Goal: Information Seeking & Learning: Understand process/instructions

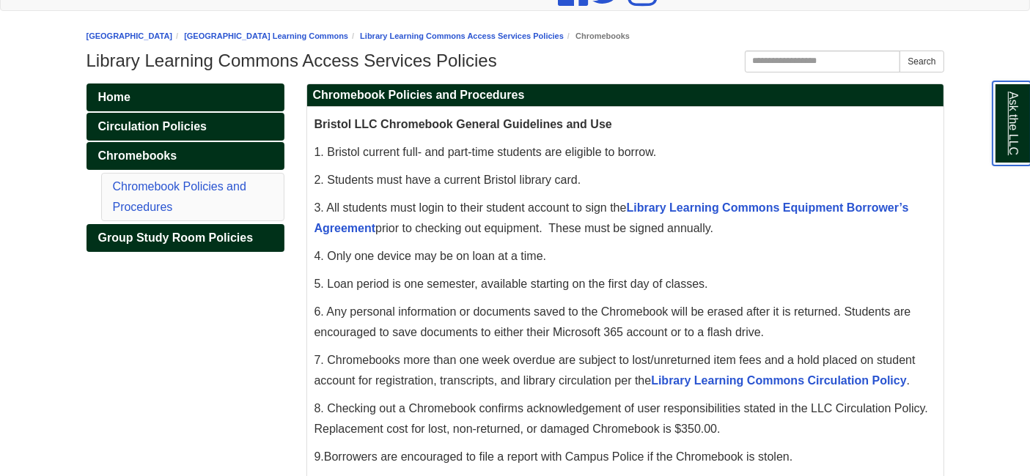
scroll to position [187, 0]
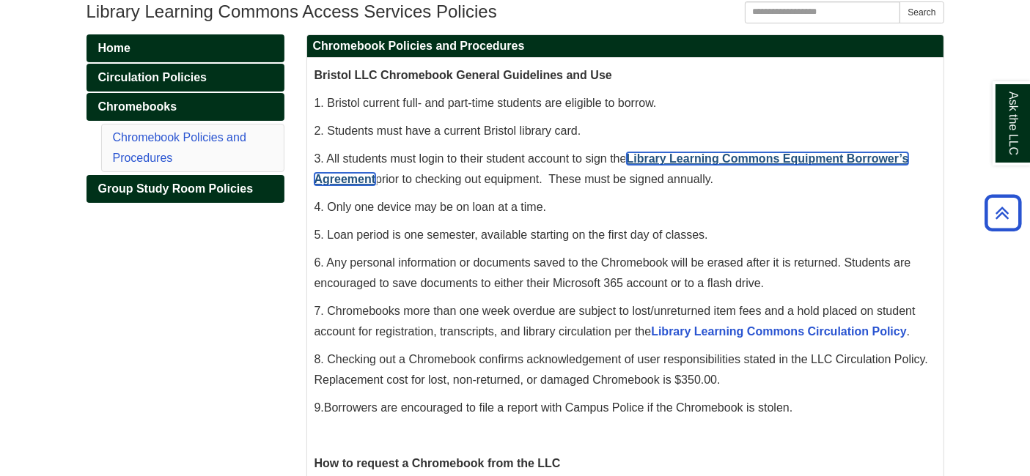
click at [778, 162] on link "Library Learning Commons Equipment Borrower’s Agreement" at bounding box center [611, 168] width 594 height 33
click at [786, 160] on link "Library Learning Commons Equipment Borrower’s Agreement" at bounding box center [611, 168] width 594 height 33
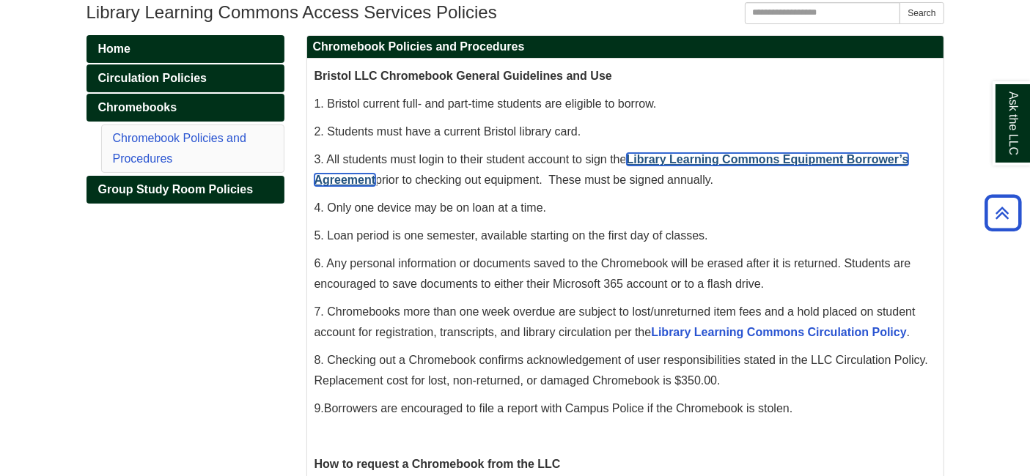
scroll to position [0, 0]
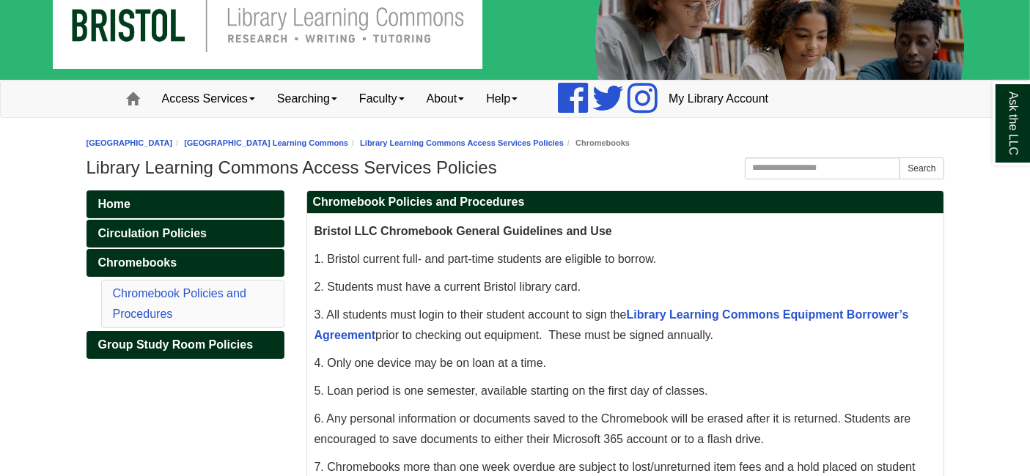
scroll to position [35, 0]
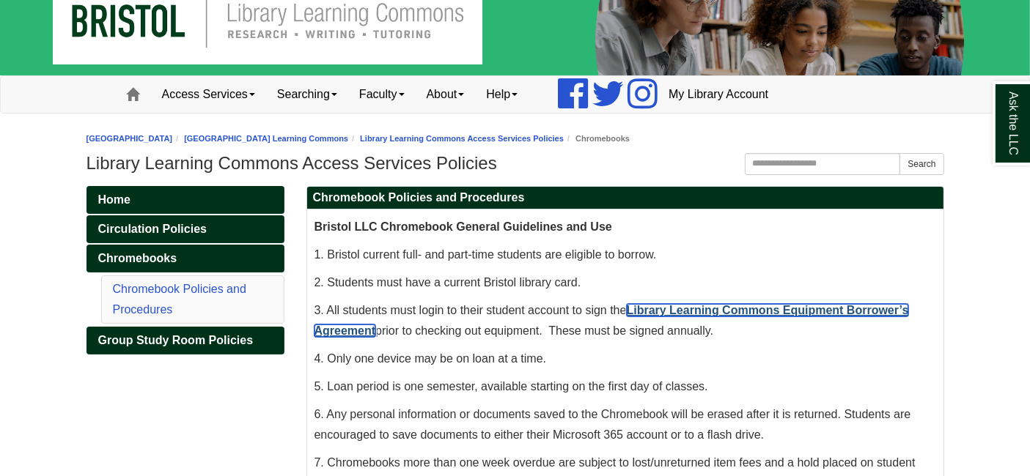
click at [667, 309] on link "Library Learning Commons Equipment Borrower’s Agreement" at bounding box center [611, 320] width 594 height 33
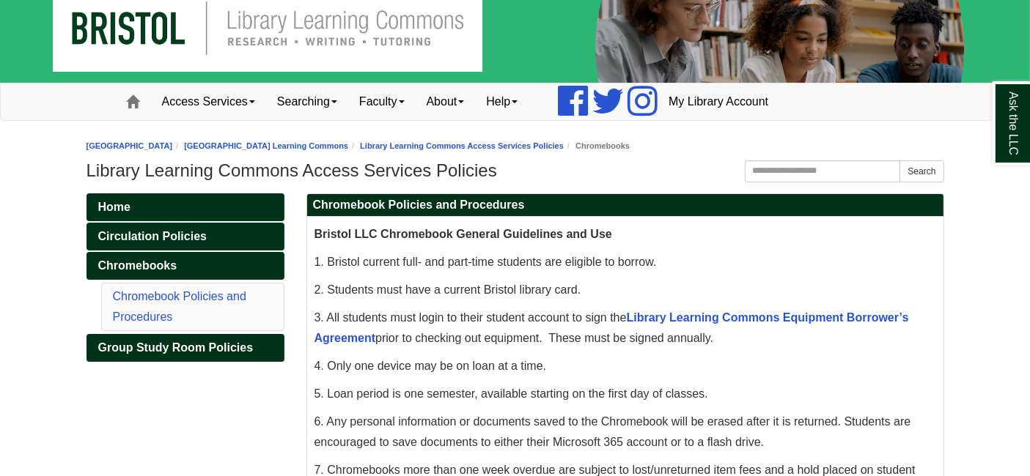
scroll to position [52, 0]
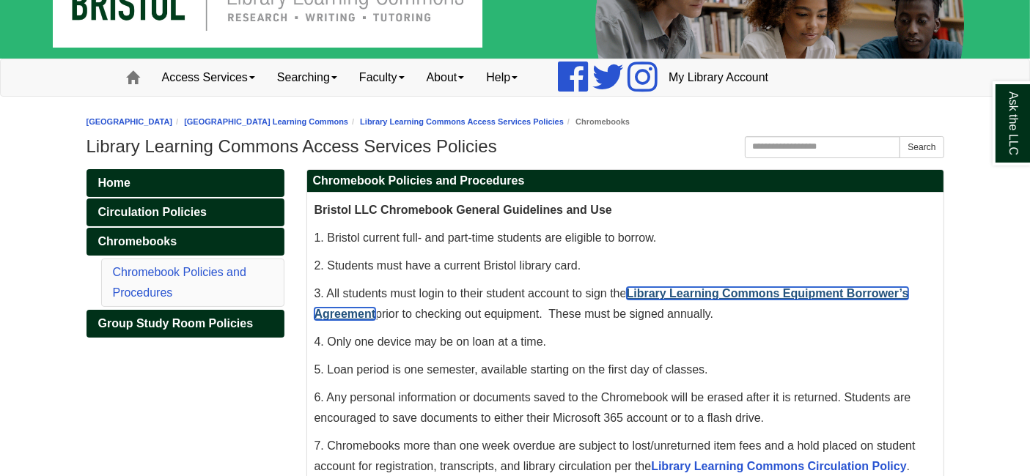
click at [678, 291] on link "Library Learning Commons Equipment Borrower’s Agreement" at bounding box center [611, 303] width 594 height 33
click at [350, 314] on link "Library Learning Commons Equipment Borrower’s Agreement" at bounding box center [611, 303] width 594 height 33
